Goal: Task Accomplishment & Management: Manage account settings

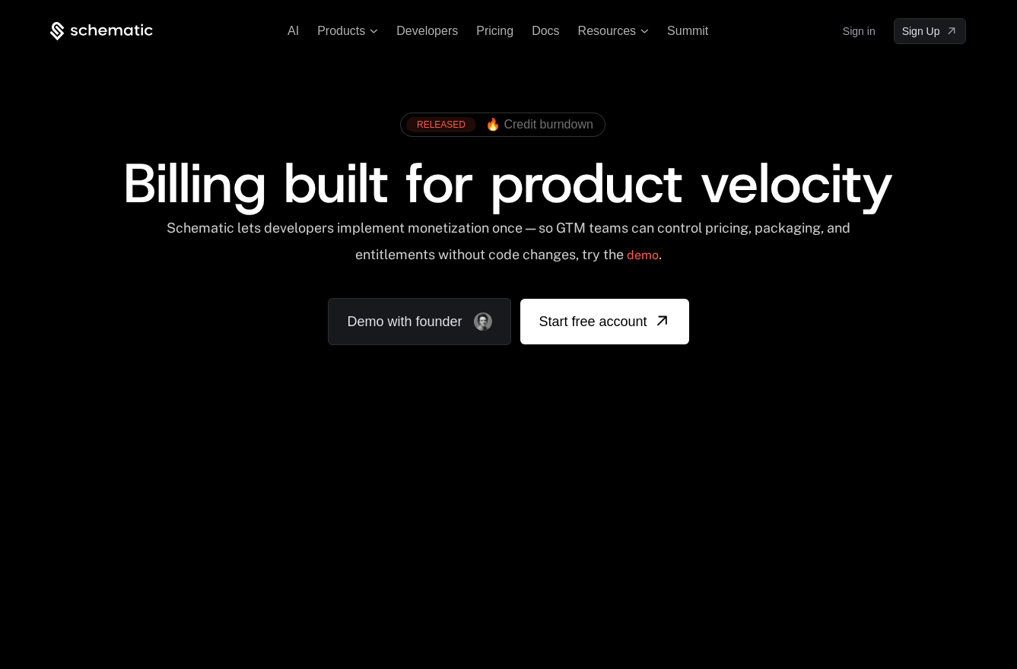
click at [865, 33] on link "Sign in" at bounding box center [859, 31] width 33 height 24
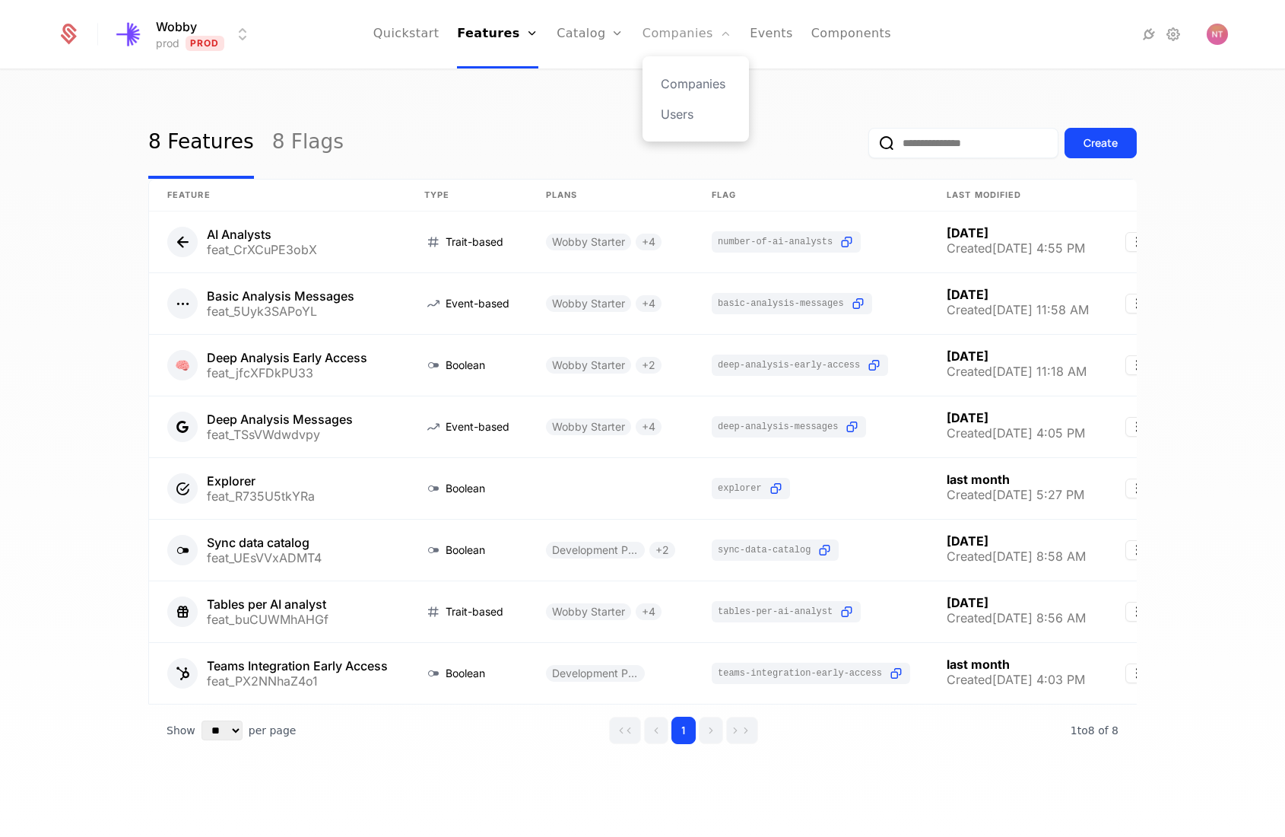
click at [694, 37] on link "Companies" at bounding box center [687, 34] width 89 height 68
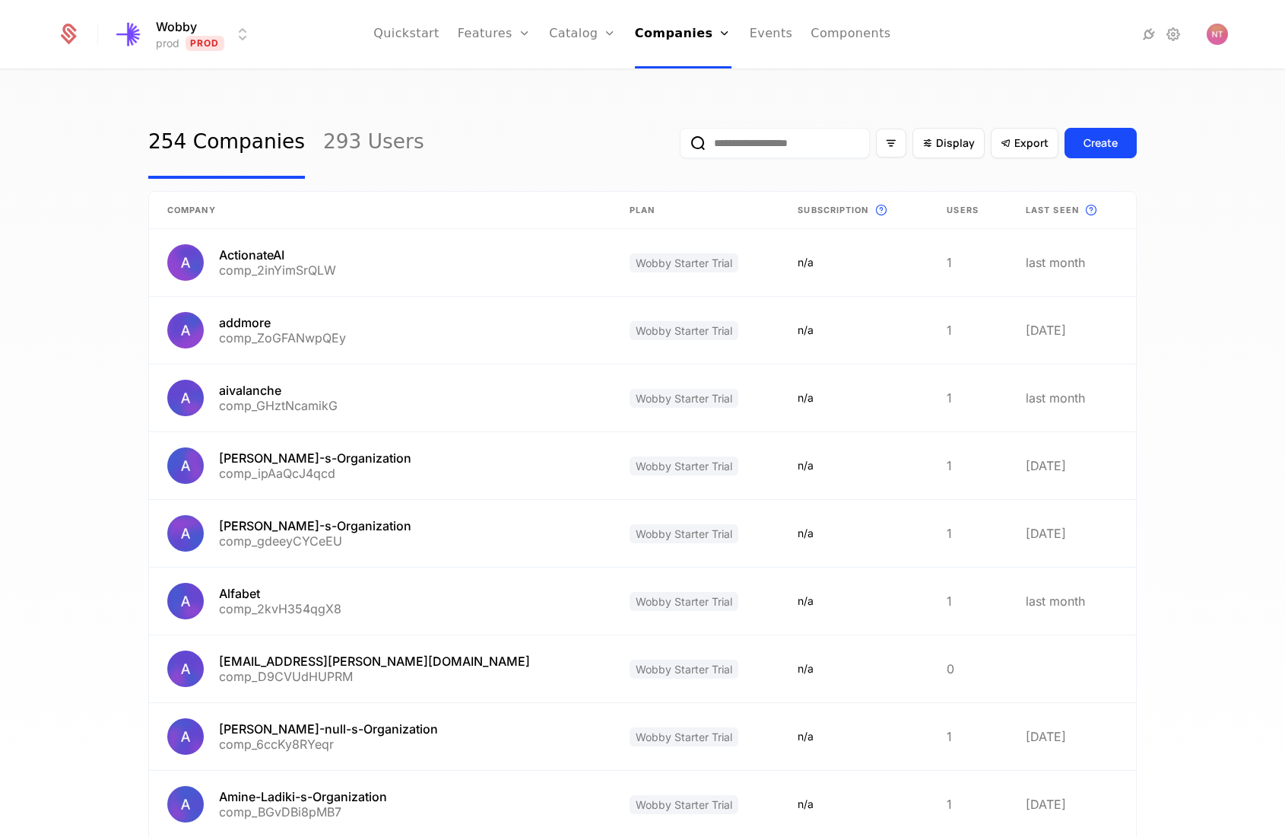
click at [796, 140] on input "email" at bounding box center [775, 143] width 190 height 30
type input "*******"
click at [680, 146] on button "submit" at bounding box center [680, 146] width 0 height 0
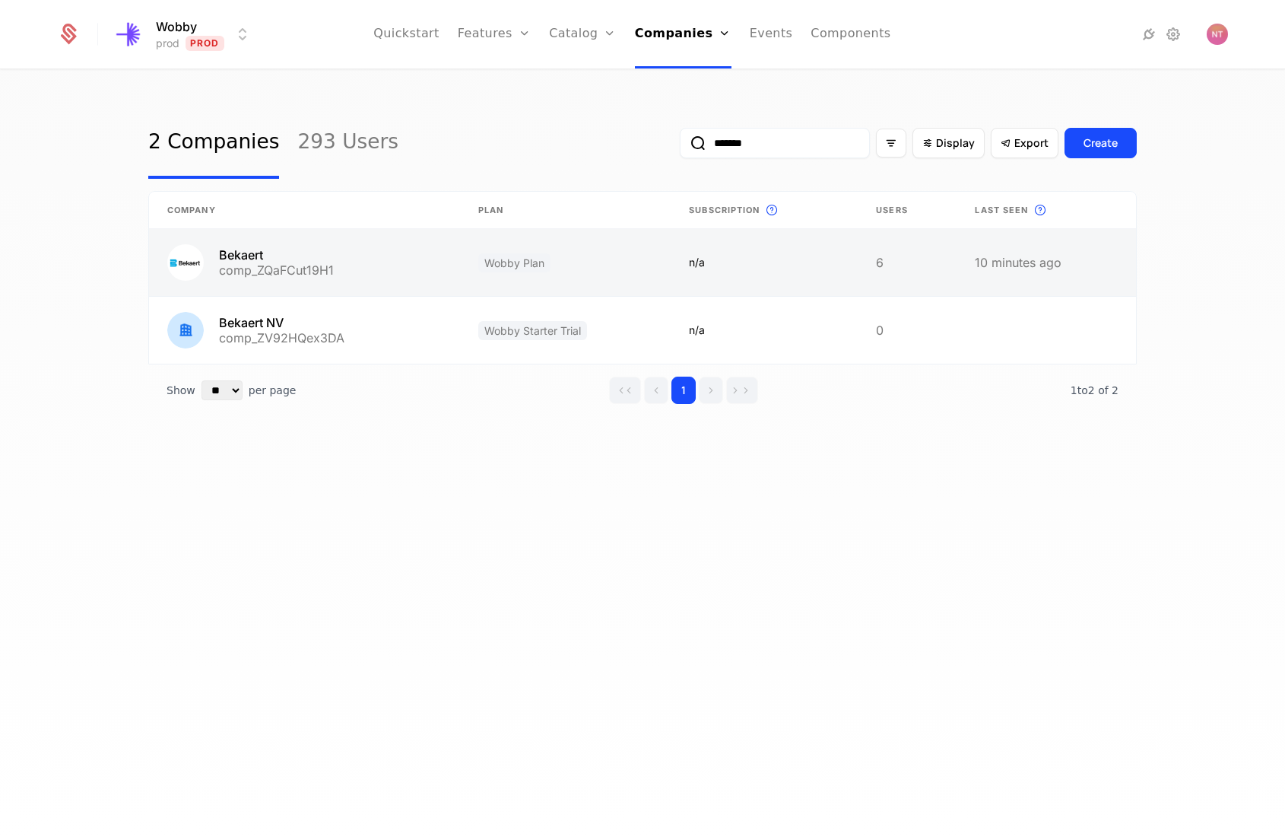
click at [250, 265] on link at bounding box center [304, 262] width 311 height 67
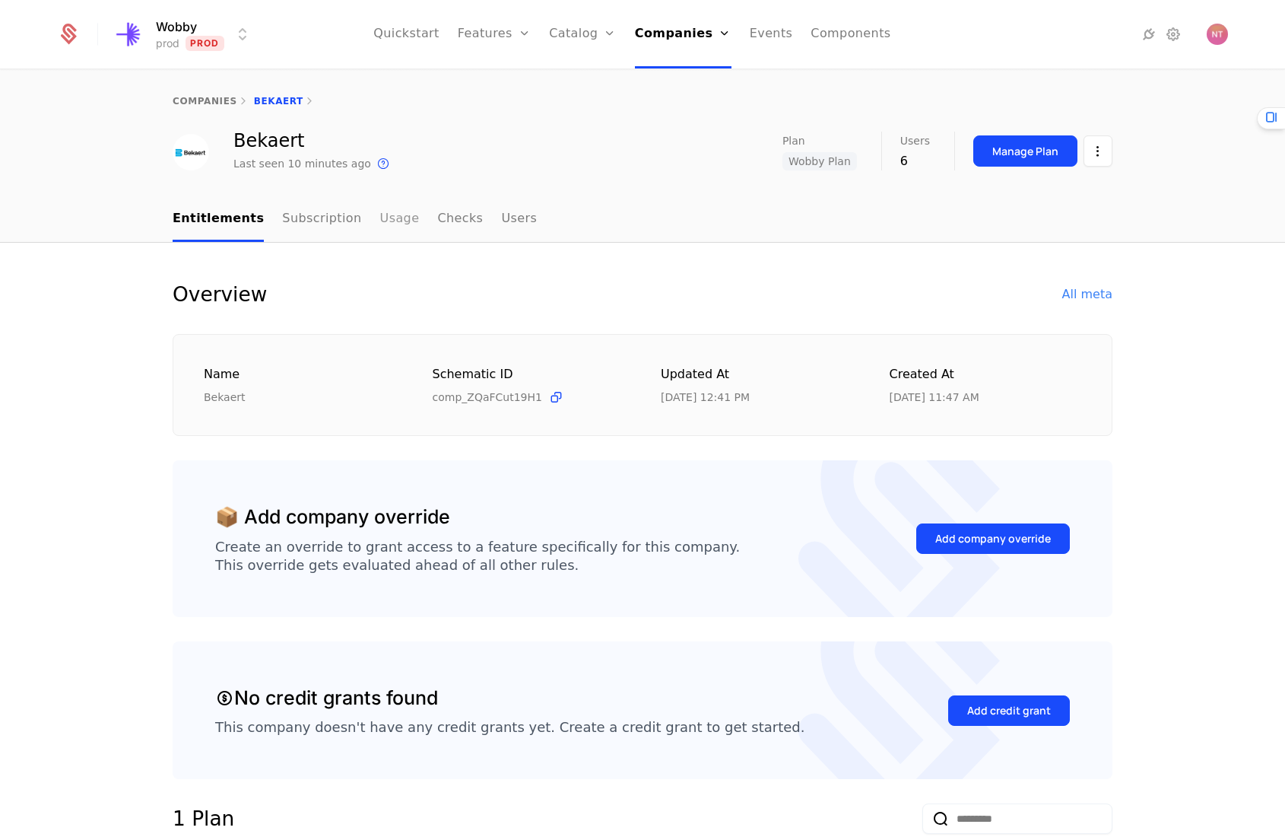
click at [392, 233] on link "Usage" at bounding box center [400, 219] width 40 height 45
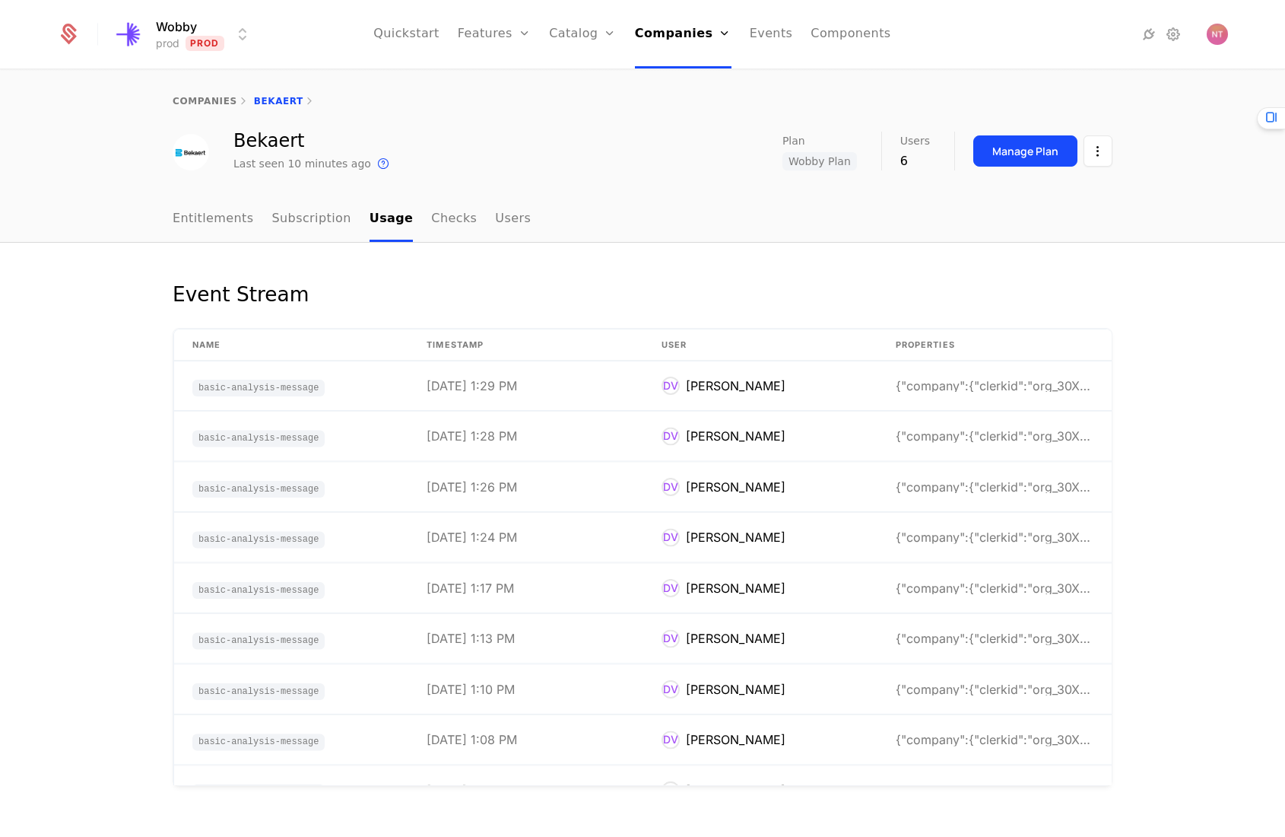
click at [474, 229] on ul "Entitlements Subscription Usage Checks Users" at bounding box center [352, 219] width 358 height 45
click at [495, 223] on link "Users" at bounding box center [513, 219] width 36 height 45
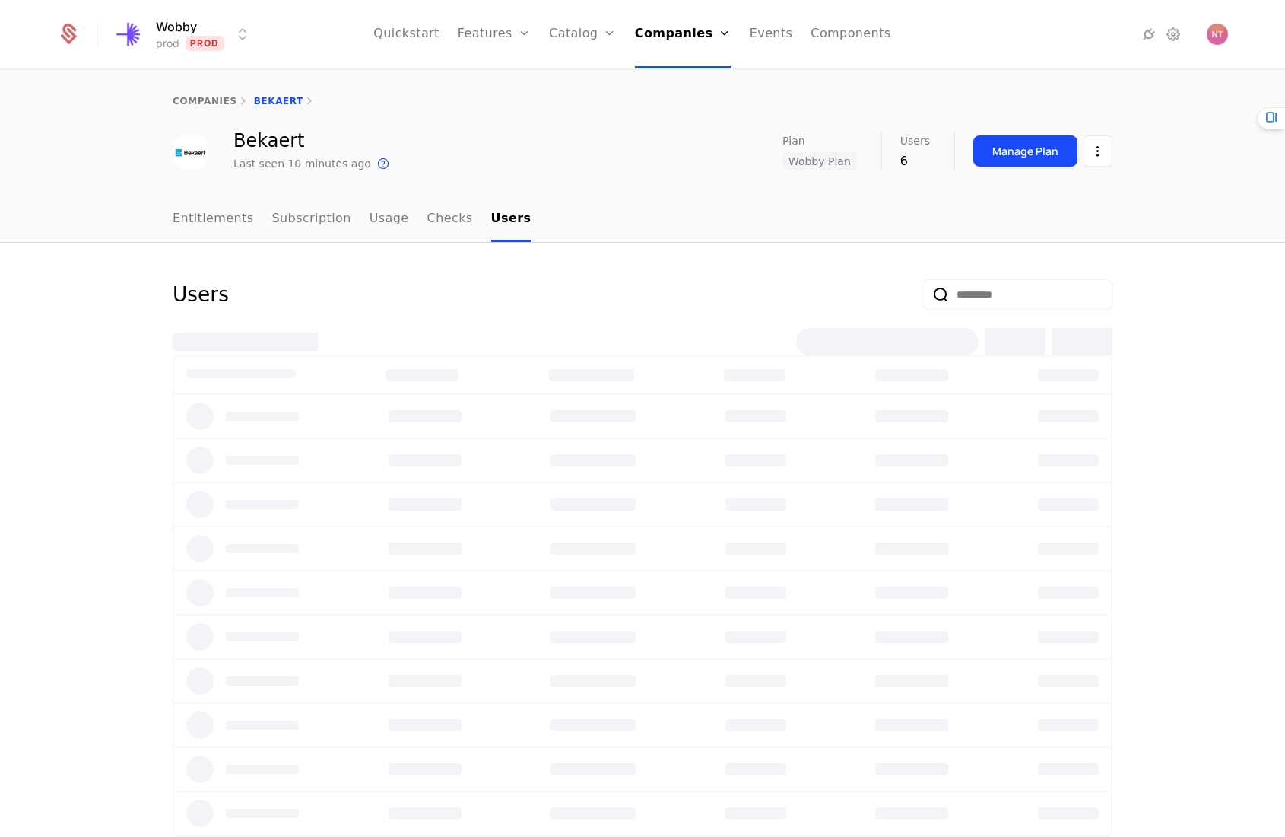
click at [254, 208] on ul "Entitlements Subscription Usage Checks Users" at bounding box center [352, 219] width 358 height 45
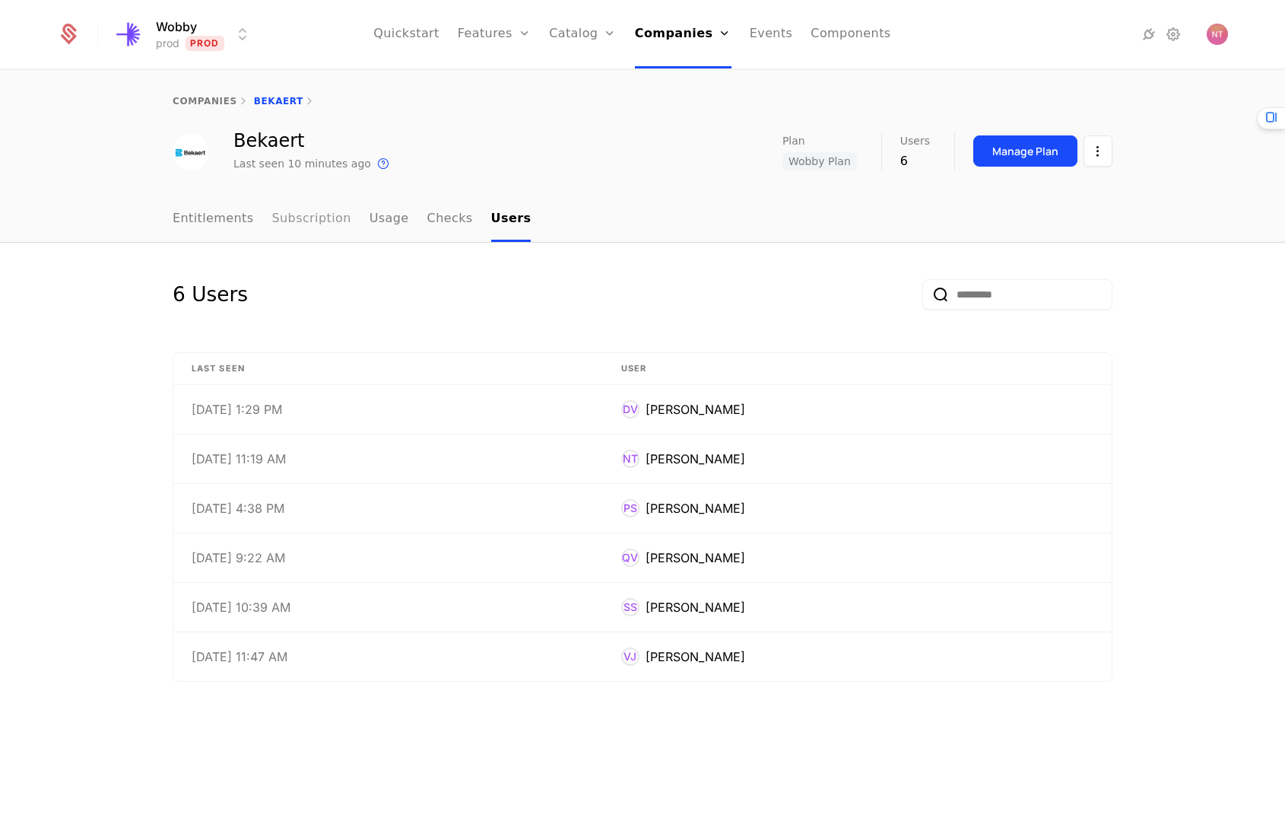
click at [319, 212] on link "Subscription" at bounding box center [311, 219] width 79 height 45
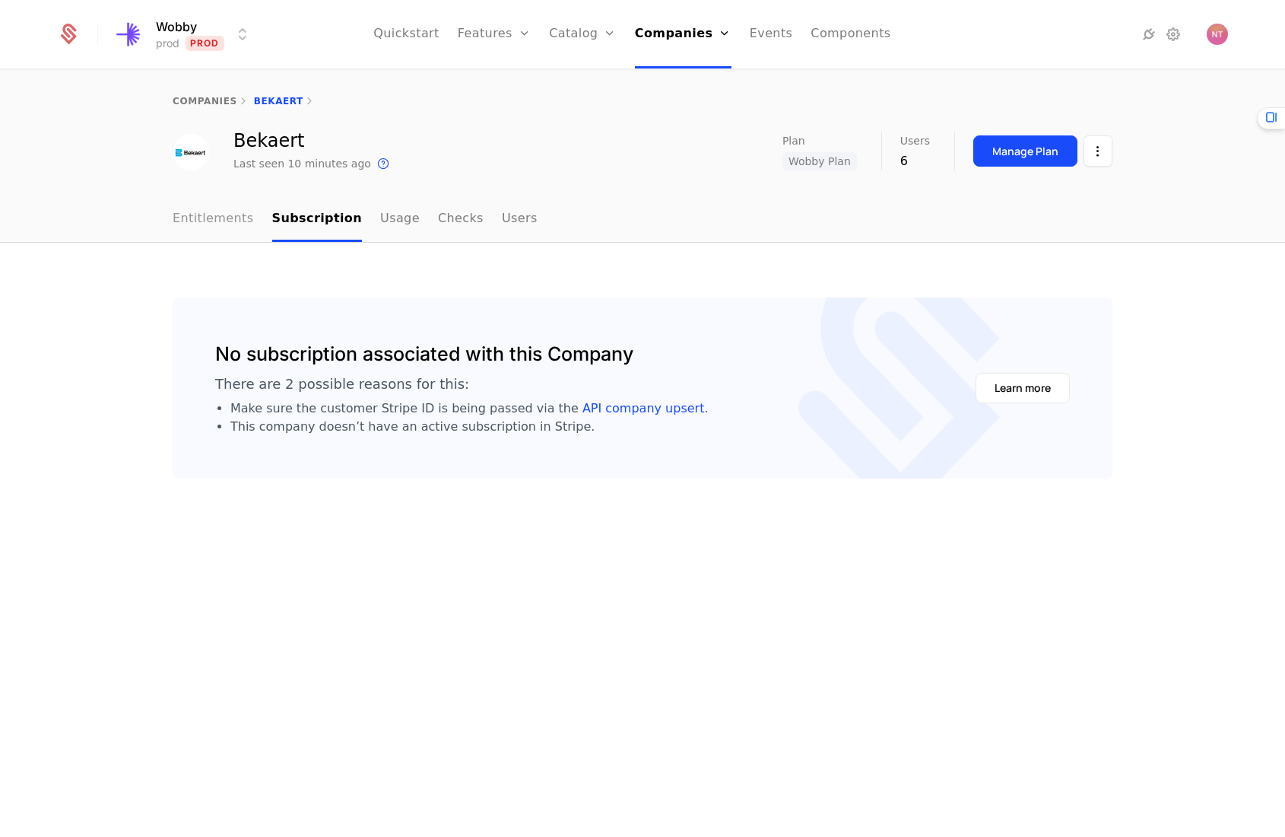
click at [198, 221] on link "Entitlements" at bounding box center [213, 219] width 81 height 45
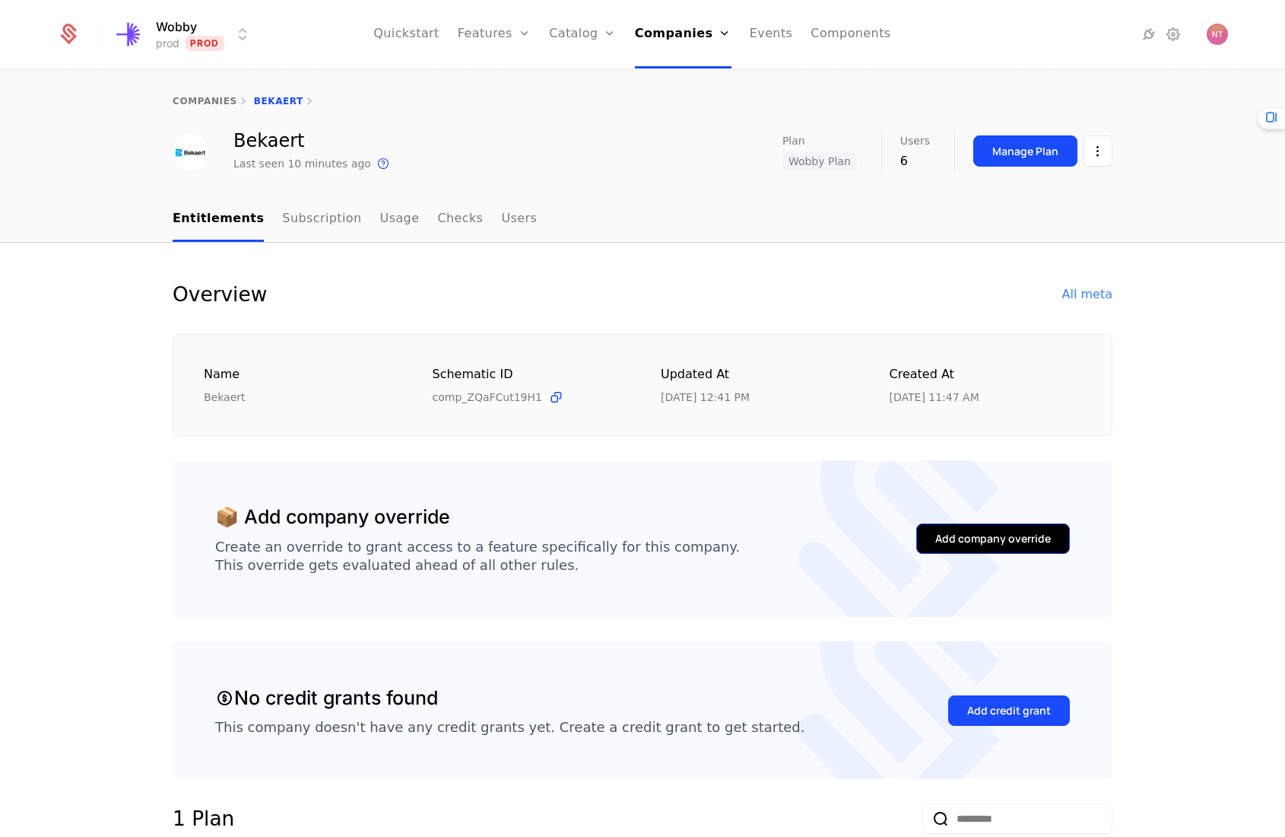
click at [957, 545] on div "Add company override" at bounding box center [994, 538] width 116 height 15
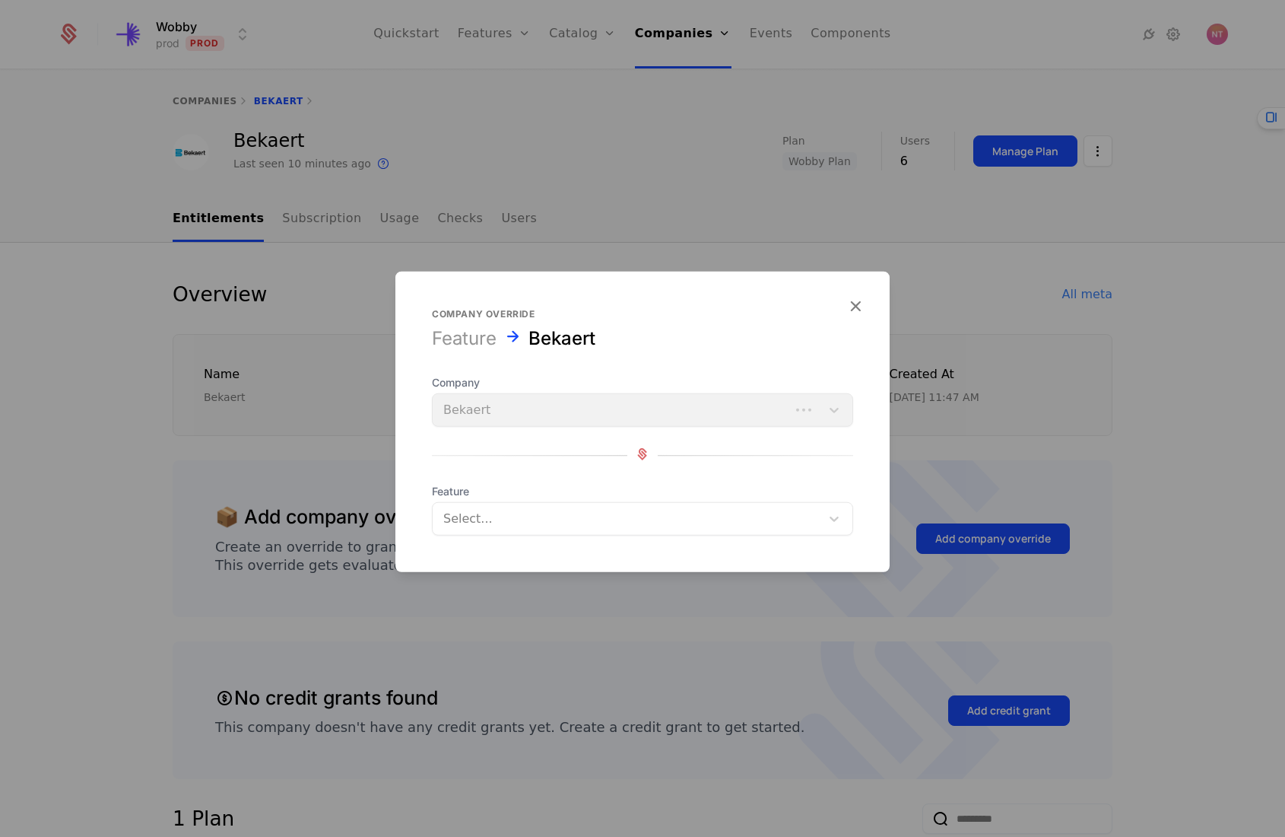
click at [580, 520] on div at bounding box center [626, 518] width 367 height 21
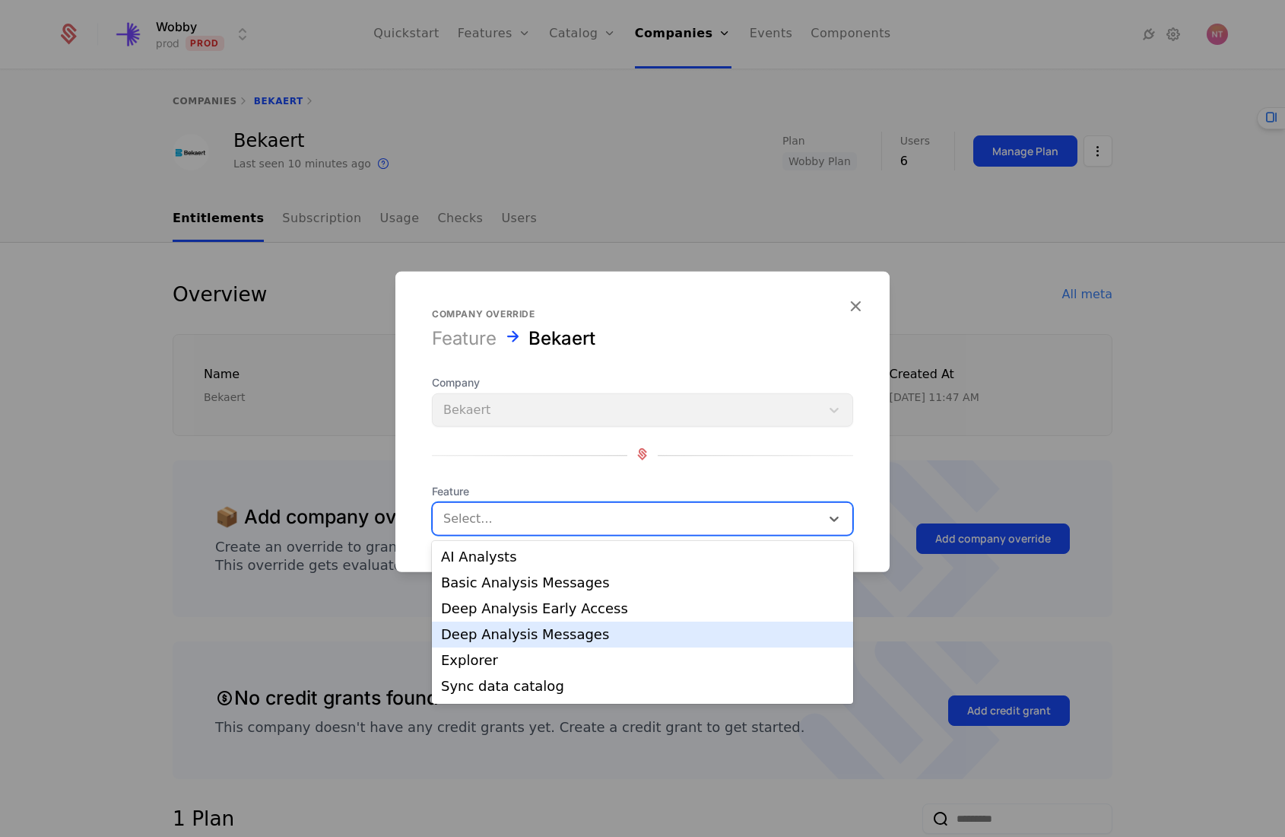
click at [585, 617] on div "Deep Analysis Early Access" at bounding box center [642, 609] width 421 height 26
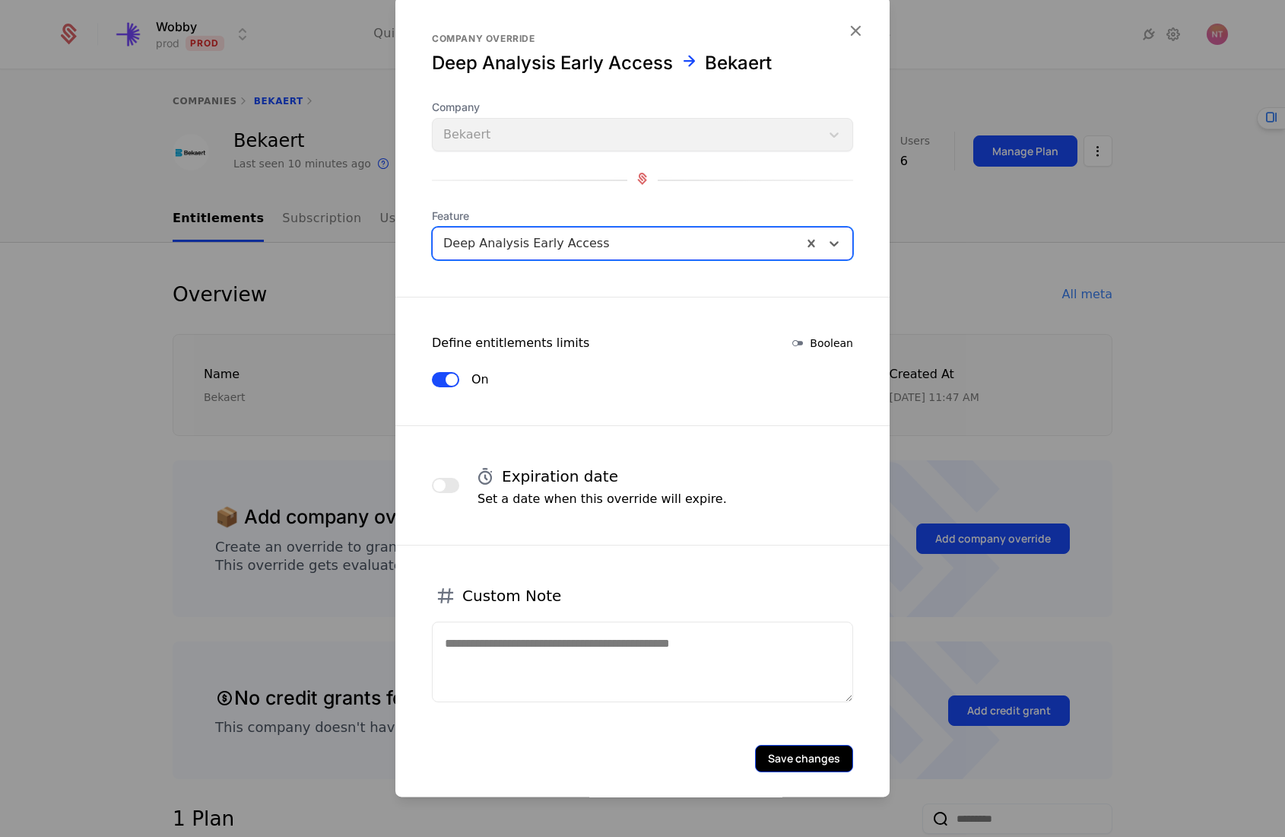
click at [799, 771] on button "Save changes" at bounding box center [804, 758] width 98 height 27
